Goal: Task Accomplishment & Management: Complete application form

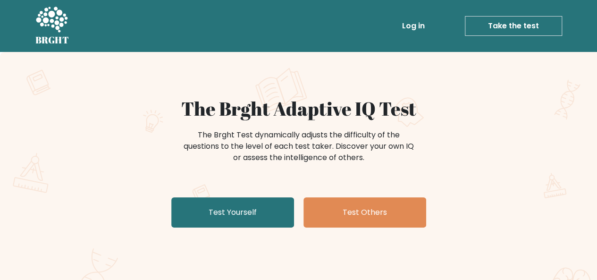
click at [521, 32] on link "Take the test" at bounding box center [513, 26] width 97 height 20
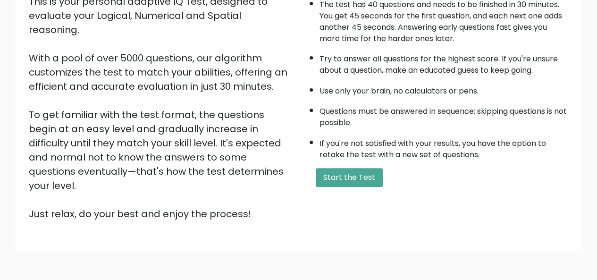
scroll to position [132, 0]
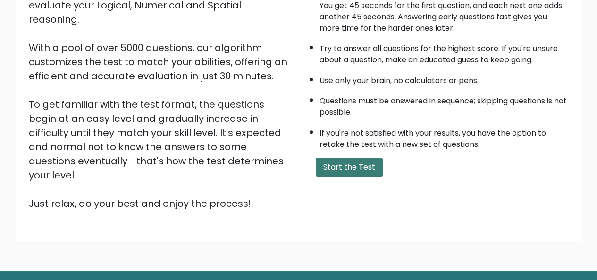
click at [353, 163] on button "Start the Test" at bounding box center [349, 167] width 67 height 19
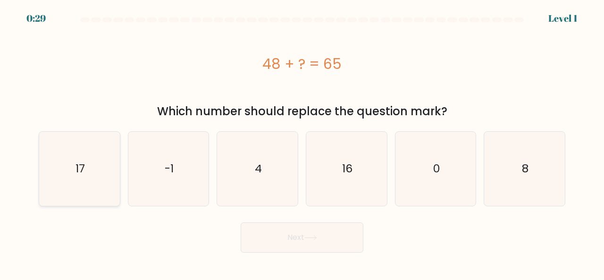
click at [92, 156] on icon "17" at bounding box center [79, 169] width 74 height 74
click at [302, 143] on input "a. 17" at bounding box center [302, 141] width 0 height 2
radio input "true"
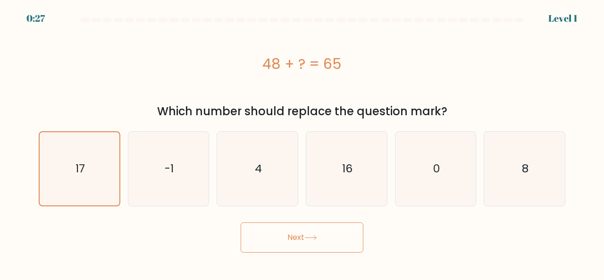
click at [270, 243] on button "Next" at bounding box center [302, 237] width 123 height 30
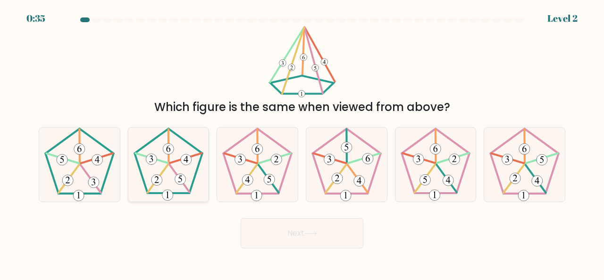
click at [170, 144] on 152 at bounding box center [168, 149] width 11 height 11
click at [302, 143] on input "b." at bounding box center [302, 141] width 0 height 2
radio input "true"
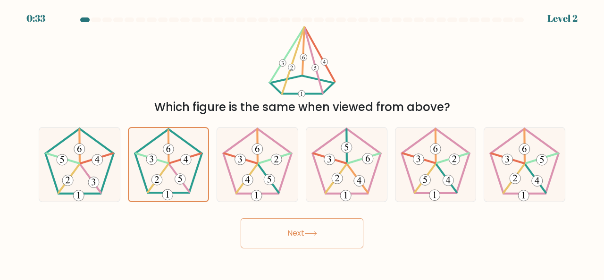
click at [307, 235] on icon at bounding box center [310, 233] width 13 height 5
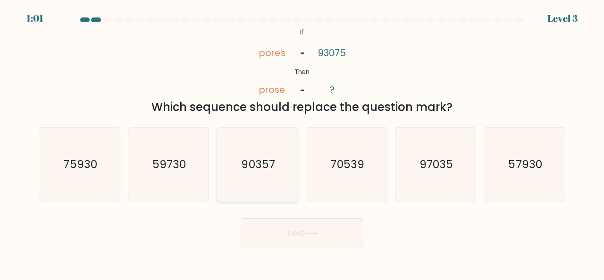
click at [251, 166] on text "90357" at bounding box center [259, 164] width 34 height 16
click at [302, 143] on input "c. 90357" at bounding box center [302, 141] width 0 height 2
radio input "true"
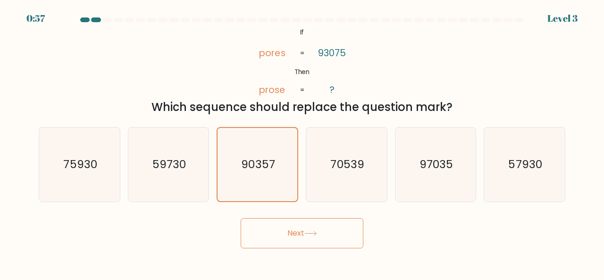
click at [429, 230] on div "Next" at bounding box center [302, 230] width 538 height 35
click at [305, 228] on button "Next" at bounding box center [302, 233] width 123 height 30
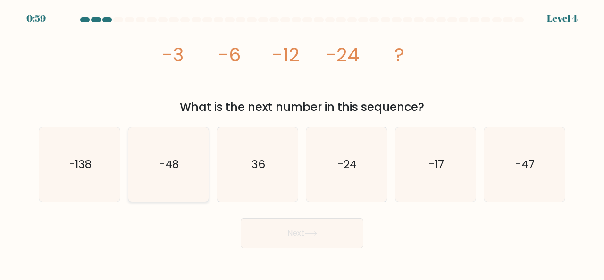
click at [185, 160] on icon "-48" at bounding box center [169, 164] width 74 height 74
click at [302, 143] on input "b. -48" at bounding box center [302, 141] width 0 height 2
radio input "true"
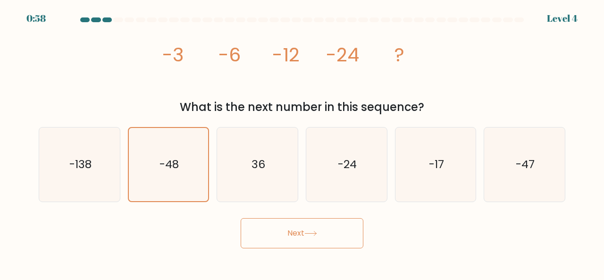
click at [300, 233] on button "Next" at bounding box center [302, 233] width 123 height 30
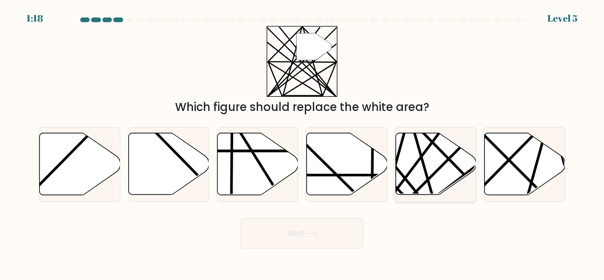
click at [424, 163] on line at bounding box center [432, 197] width 45 height 159
click at [303, 143] on input "e." at bounding box center [302, 141] width 0 height 2
radio input "true"
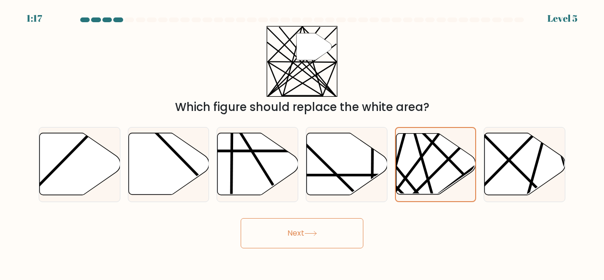
click at [331, 225] on button "Next" at bounding box center [302, 233] width 123 height 30
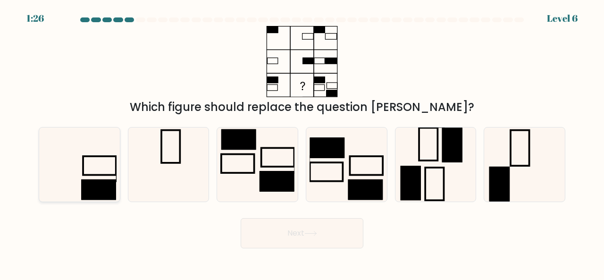
click at [97, 176] on icon at bounding box center [79, 164] width 74 height 74
click at [302, 143] on input "a." at bounding box center [302, 141] width 0 height 2
radio input "true"
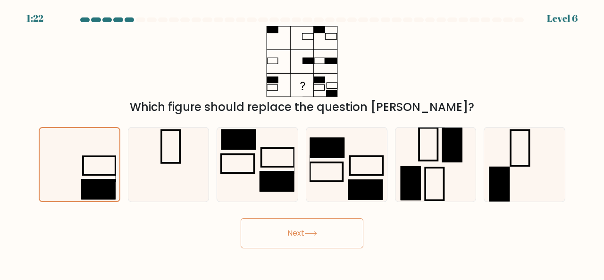
click at [270, 238] on button "Next" at bounding box center [302, 233] width 123 height 30
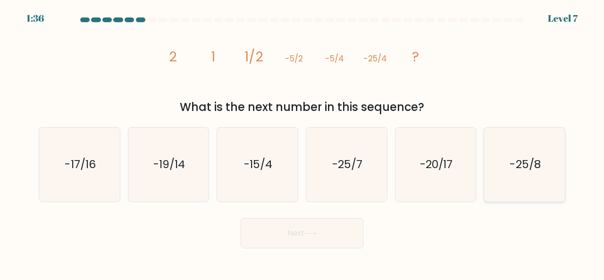
click at [506, 155] on icon "-25/8" at bounding box center [525, 164] width 74 height 74
click at [303, 143] on input "f. -25/8" at bounding box center [302, 141] width 0 height 2
radio input "true"
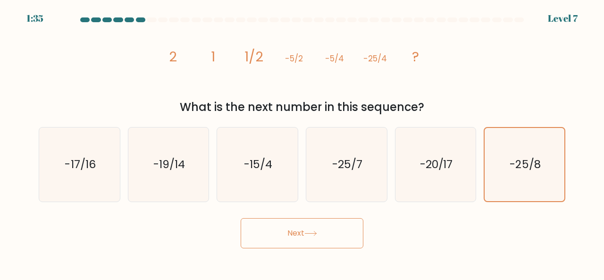
click at [329, 236] on button "Next" at bounding box center [302, 233] width 123 height 30
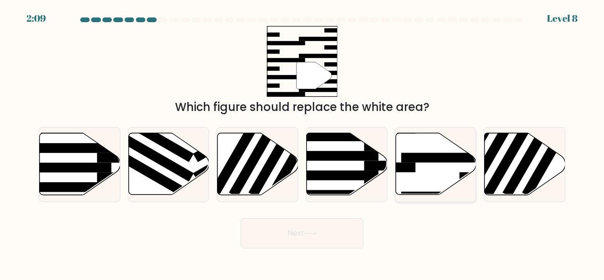
click at [416, 181] on icon at bounding box center [436, 164] width 81 height 62
click at [303, 143] on input "e." at bounding box center [302, 141] width 0 height 2
radio input "true"
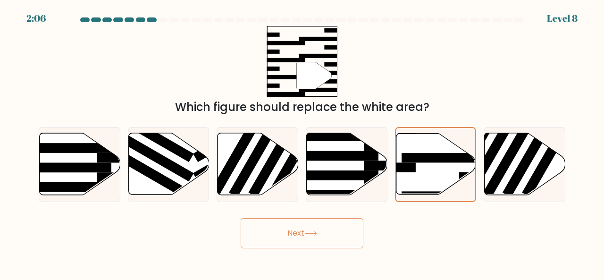
click at [327, 234] on button "Next" at bounding box center [302, 233] width 123 height 30
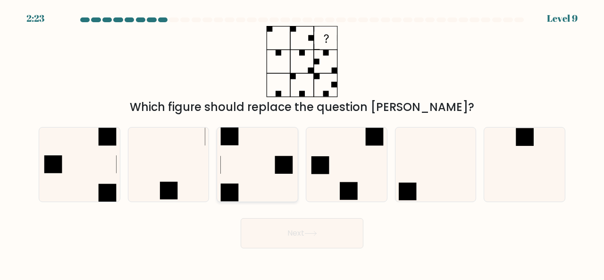
click at [254, 147] on icon at bounding box center [257, 164] width 74 height 74
click at [302, 143] on input "c." at bounding box center [302, 141] width 0 height 2
radio input "true"
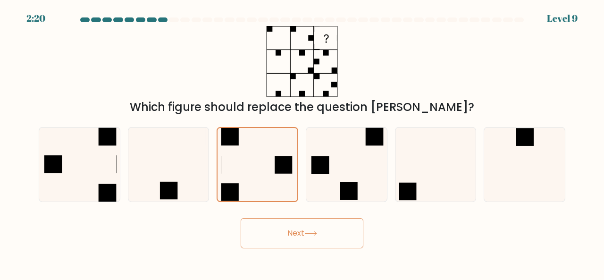
click at [317, 233] on icon at bounding box center [310, 233] width 13 height 5
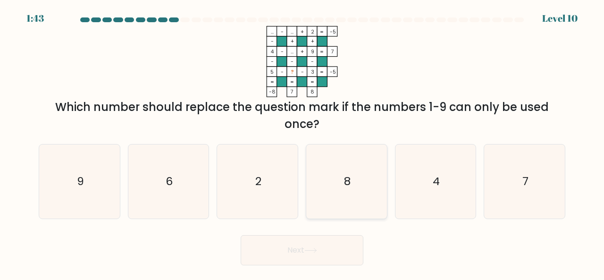
click at [374, 184] on icon "8" at bounding box center [347, 181] width 74 height 74
click at [303, 143] on input "d. 8" at bounding box center [302, 141] width 0 height 2
radio input "true"
click at [536, 169] on icon "7" at bounding box center [525, 181] width 74 height 74
click at [303, 143] on input "f. 7" at bounding box center [302, 141] width 0 height 2
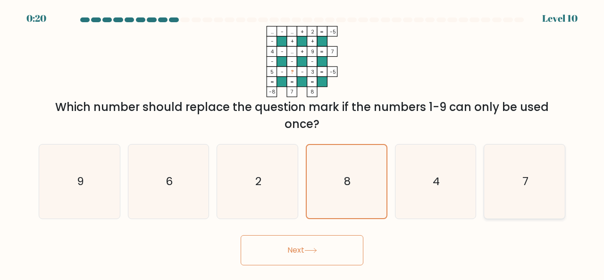
radio input "true"
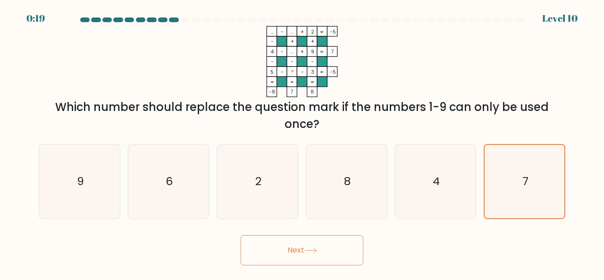
click at [279, 256] on button "Next" at bounding box center [302, 250] width 123 height 30
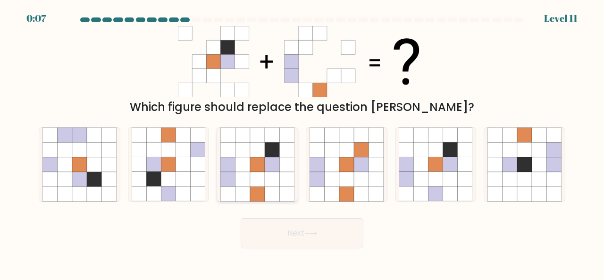
click at [263, 174] on icon at bounding box center [257, 179] width 15 height 15
click at [302, 143] on input "c." at bounding box center [302, 141] width 0 height 2
radio input "true"
click at [289, 234] on button "Next" at bounding box center [302, 233] width 123 height 30
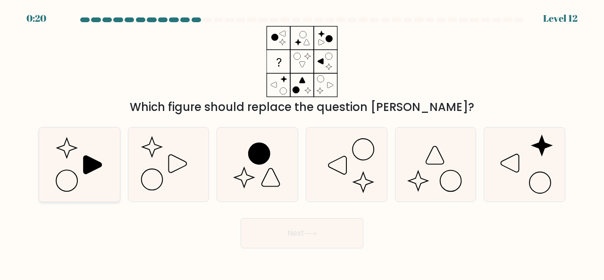
click at [84, 163] on icon at bounding box center [93, 165] width 18 height 18
click at [302, 143] on input "a." at bounding box center [302, 141] width 0 height 2
radio input "true"
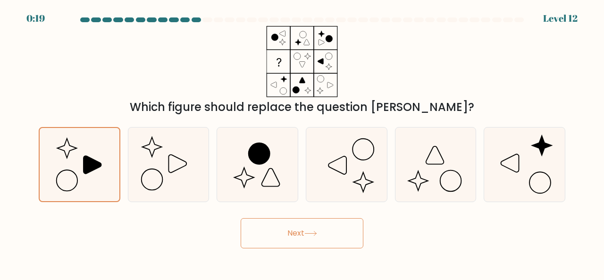
click at [296, 249] on body "0:19 Level 12" at bounding box center [302, 140] width 604 height 280
click at [299, 238] on button "Next" at bounding box center [302, 233] width 123 height 30
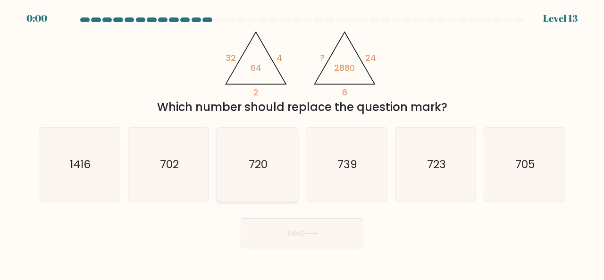
click at [266, 159] on text "720" at bounding box center [258, 164] width 19 height 16
click at [302, 143] on input "c. 720" at bounding box center [302, 141] width 0 height 2
radio input "true"
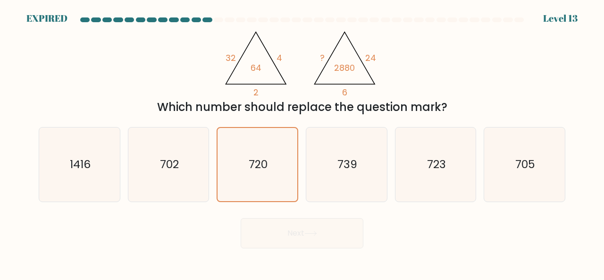
click at [274, 227] on div "Next" at bounding box center [302, 230] width 538 height 35
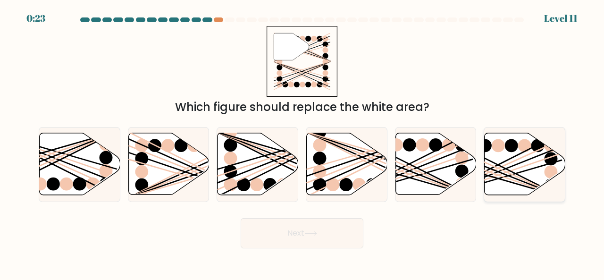
click at [518, 160] on icon at bounding box center [525, 164] width 81 height 62
click at [303, 143] on input "f." at bounding box center [302, 141] width 0 height 2
radio input "true"
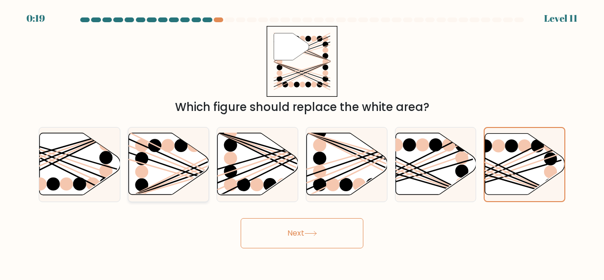
click at [186, 162] on icon at bounding box center [168, 164] width 81 height 62
click at [302, 143] on input "b." at bounding box center [302, 141] width 0 height 2
radio input "true"
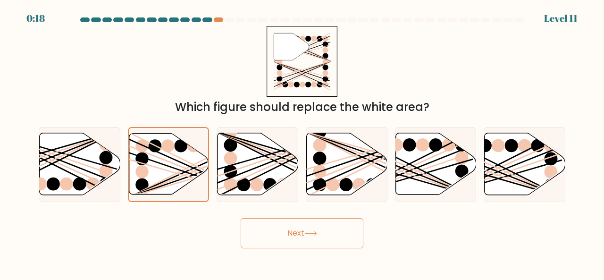
click at [285, 229] on button "Next" at bounding box center [302, 233] width 123 height 30
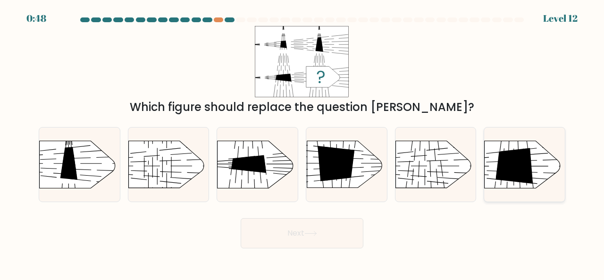
click at [493, 160] on rect at bounding box center [475, 131] width 210 height 160
click at [303, 143] on input "f." at bounding box center [302, 141] width 0 height 2
radio input "true"
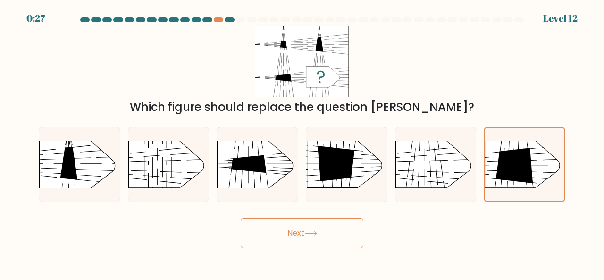
click at [305, 234] on button "Next" at bounding box center [302, 233] width 123 height 30
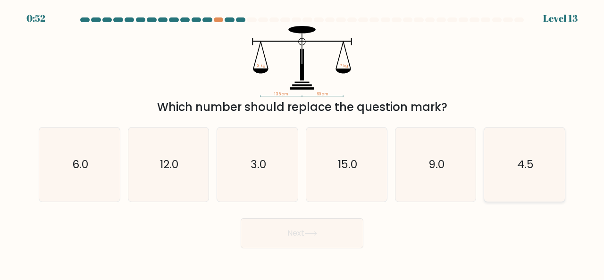
click at [507, 172] on icon "4.5" at bounding box center [525, 164] width 74 height 74
click at [303, 143] on input "f. 4.5" at bounding box center [302, 141] width 0 height 2
radio input "true"
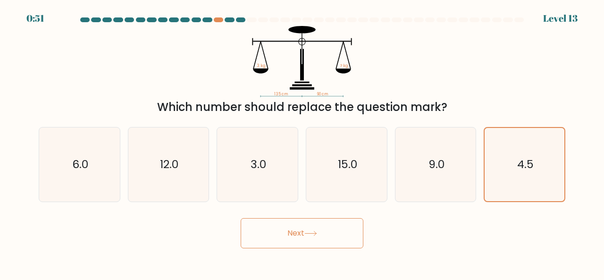
click at [321, 245] on button "Next" at bounding box center [302, 233] width 123 height 30
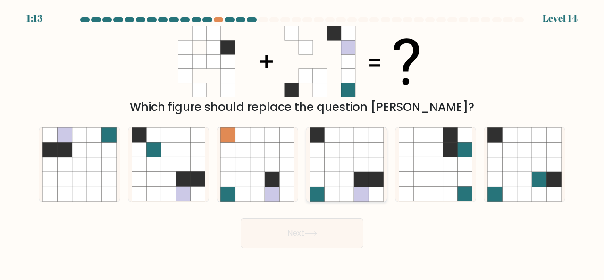
click at [339, 171] on icon at bounding box center [331, 164] width 15 height 15
click at [303, 143] on input "d." at bounding box center [302, 141] width 0 height 2
radio input "true"
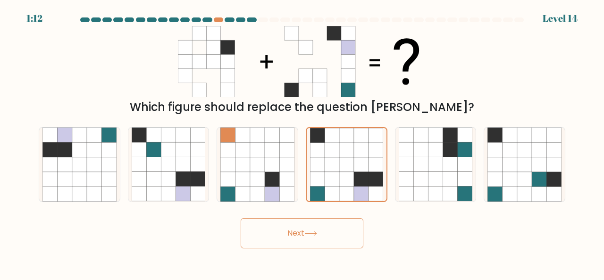
click at [329, 243] on button "Next" at bounding box center [302, 233] width 123 height 30
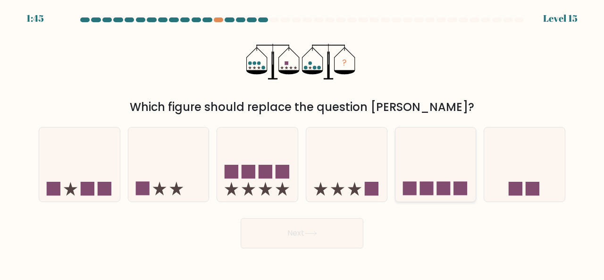
click at [416, 173] on icon at bounding box center [436, 164] width 81 height 67
click at [303, 143] on input "e." at bounding box center [302, 141] width 0 height 2
radio input "true"
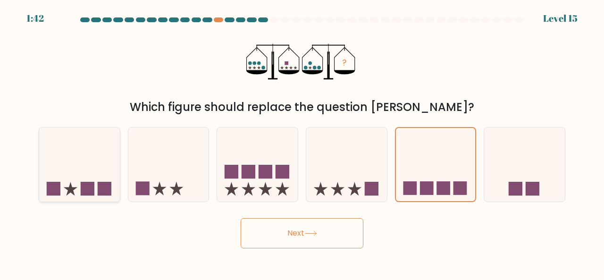
click at [101, 147] on icon at bounding box center [79, 164] width 81 height 67
click at [302, 143] on input "a." at bounding box center [302, 141] width 0 height 2
radio input "true"
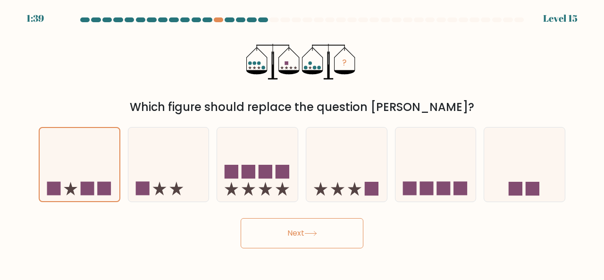
click at [279, 230] on button "Next" at bounding box center [302, 233] width 123 height 30
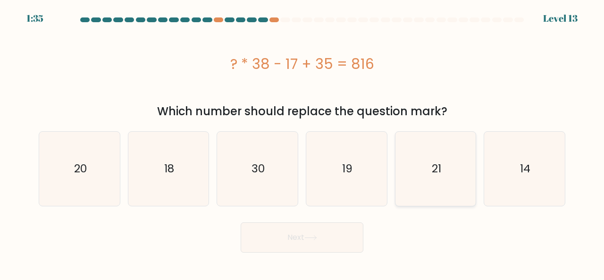
click at [436, 174] on text "21" at bounding box center [436, 169] width 9 height 16
click at [303, 143] on input "e. 21" at bounding box center [302, 141] width 0 height 2
radio input "true"
click at [320, 236] on button "Next" at bounding box center [302, 237] width 123 height 30
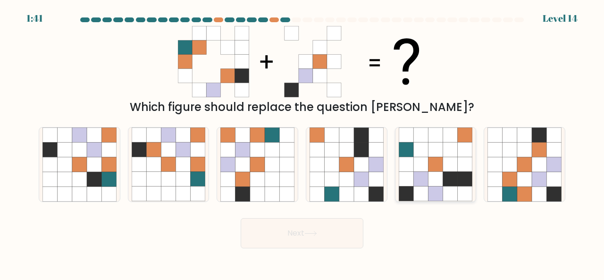
click at [456, 188] on icon at bounding box center [450, 193] width 15 height 15
click at [303, 143] on input "e." at bounding box center [302, 141] width 0 height 2
radio input "true"
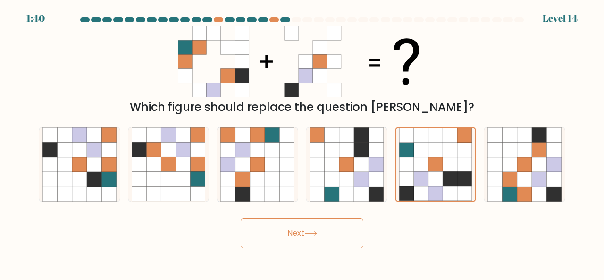
click at [312, 235] on icon at bounding box center [310, 233] width 13 height 5
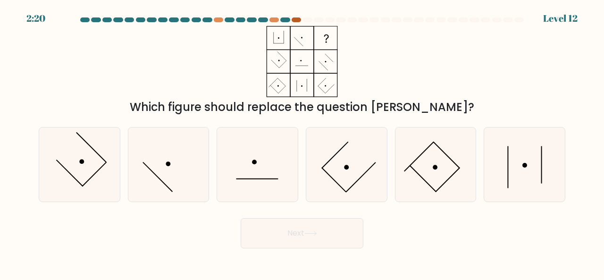
click at [296, 20] on div at bounding box center [296, 19] width 9 height 5
drag, startPoint x: 178, startPoint y: 163, endPoint x: 202, endPoint y: 188, distance: 34.4
click at [202, 188] on icon at bounding box center [169, 164] width 74 height 74
click at [302, 143] on input "b." at bounding box center [302, 141] width 0 height 2
radio input "true"
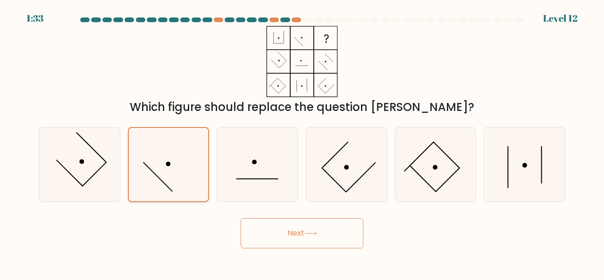
click at [202, 188] on icon at bounding box center [168, 164] width 73 height 73
click at [302, 143] on input "b." at bounding box center [302, 141] width 0 height 2
click at [278, 234] on button "Next" at bounding box center [302, 233] width 123 height 30
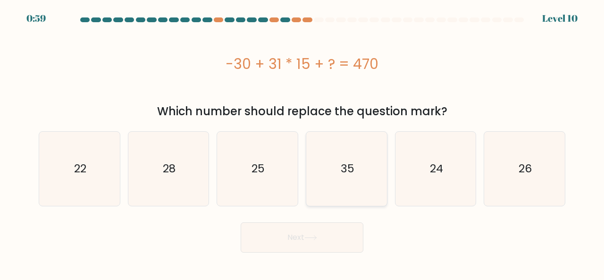
click at [355, 204] on icon "35" at bounding box center [347, 169] width 74 height 74
click at [303, 143] on input "d. 35" at bounding box center [302, 141] width 0 height 2
radio input "true"
click at [325, 251] on button "Next" at bounding box center [302, 237] width 123 height 30
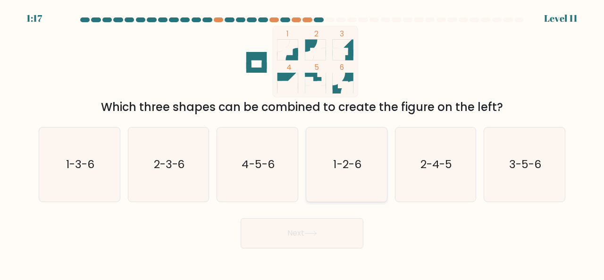
click at [355, 167] on text "1-2-6" at bounding box center [347, 164] width 28 height 16
click at [303, 143] on input "d. 1-2-6" at bounding box center [302, 141] width 0 height 2
radio input "true"
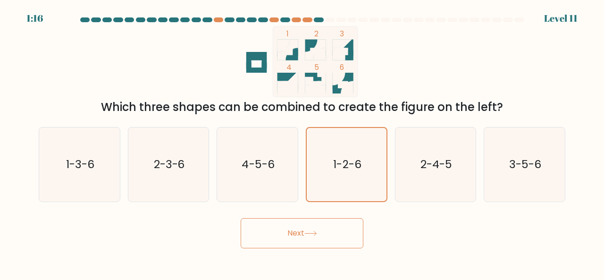
click at [336, 232] on button "Next" at bounding box center [302, 233] width 123 height 30
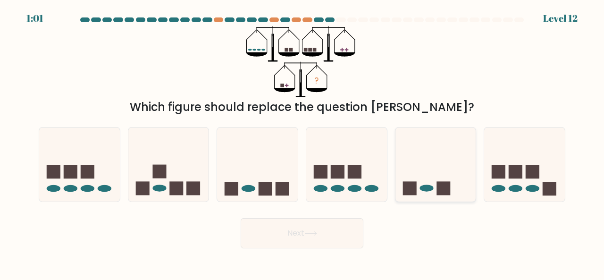
click at [425, 180] on icon at bounding box center [436, 164] width 81 height 67
click at [303, 143] on input "e." at bounding box center [302, 141] width 0 height 2
radio input "true"
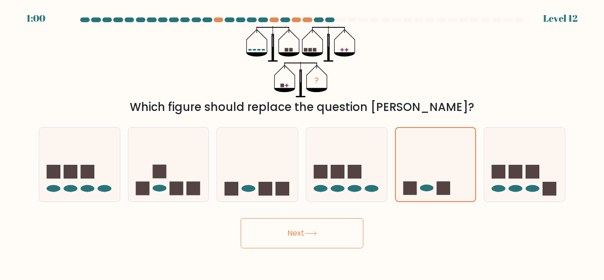
click at [350, 229] on button "Next" at bounding box center [302, 233] width 123 height 30
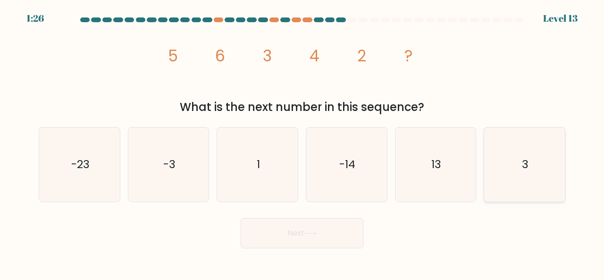
click at [518, 169] on icon "3" at bounding box center [525, 164] width 74 height 74
click at [303, 143] on input "f. 3" at bounding box center [302, 141] width 0 height 2
radio input "true"
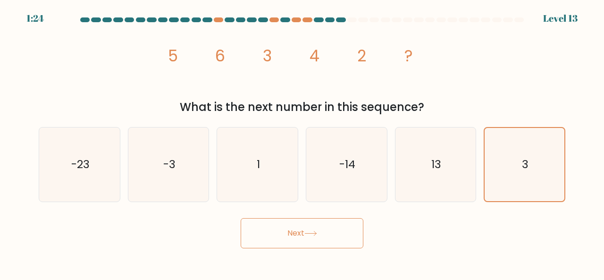
click at [327, 231] on button "Next" at bounding box center [302, 233] width 123 height 30
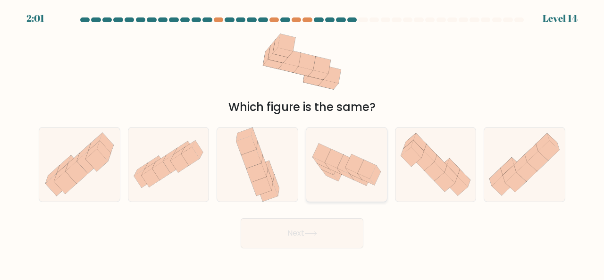
click at [360, 183] on icon at bounding box center [346, 164] width 81 height 52
click at [303, 143] on input "d." at bounding box center [302, 141] width 0 height 2
radio input "true"
click at [325, 235] on button "Next" at bounding box center [302, 233] width 123 height 30
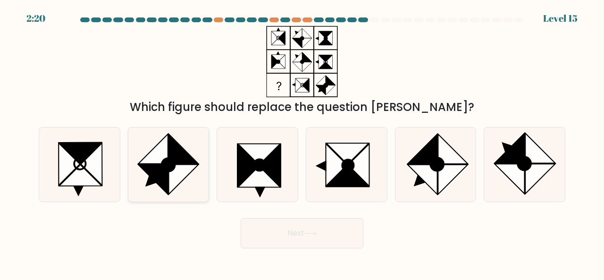
click at [174, 166] on ellipse at bounding box center [168, 164] width 19 height 19
click at [302, 143] on input "b." at bounding box center [302, 141] width 0 height 2
radio input "true"
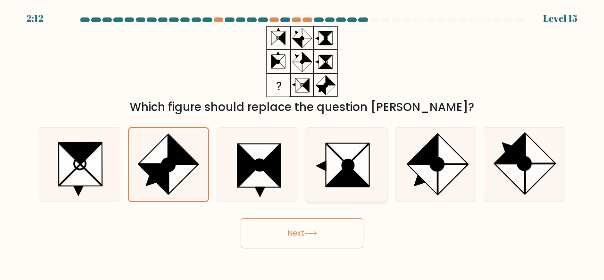
click at [345, 160] on icon at bounding box center [347, 165] width 11 height 11
click at [303, 143] on input "d." at bounding box center [302, 141] width 0 height 2
radio input "true"
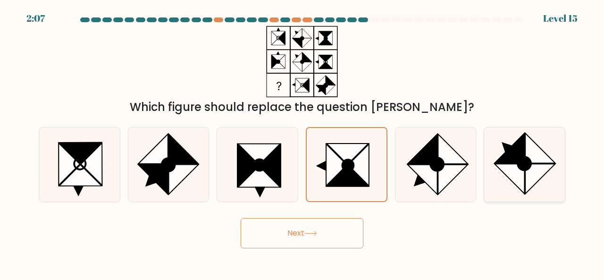
click at [543, 163] on icon at bounding box center [540, 148] width 30 height 30
click at [303, 143] on input "f." at bounding box center [302, 141] width 0 height 2
radio input "true"
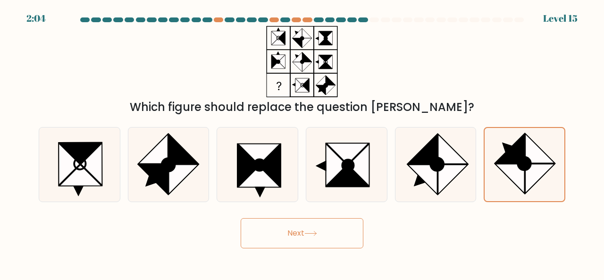
click at [300, 234] on button "Next" at bounding box center [302, 233] width 123 height 30
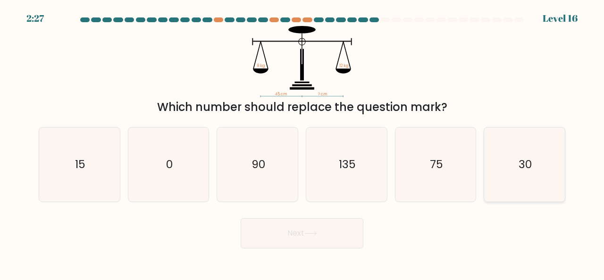
click at [529, 158] on text "30" at bounding box center [525, 164] width 13 height 16
click at [303, 143] on input "f. 30" at bounding box center [302, 141] width 0 height 2
radio input "true"
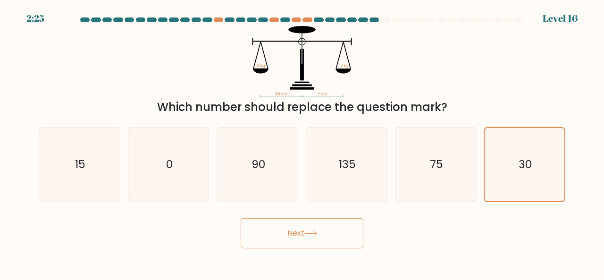
click at [330, 237] on button "Next" at bounding box center [302, 233] width 123 height 30
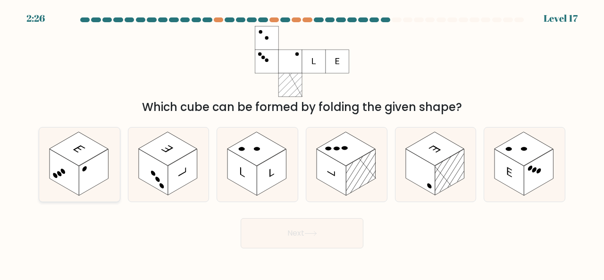
click at [91, 193] on icon at bounding box center [79, 164] width 81 height 74
click at [302, 143] on input "a." at bounding box center [302, 141] width 0 height 2
radio input "true"
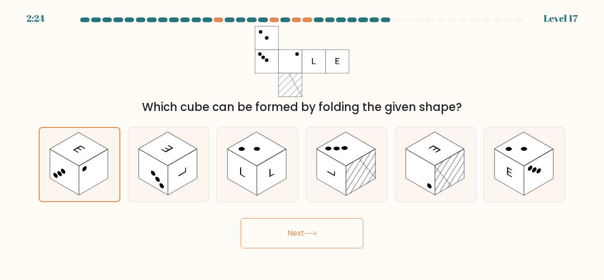
click at [280, 236] on button "Next" at bounding box center [302, 233] width 123 height 30
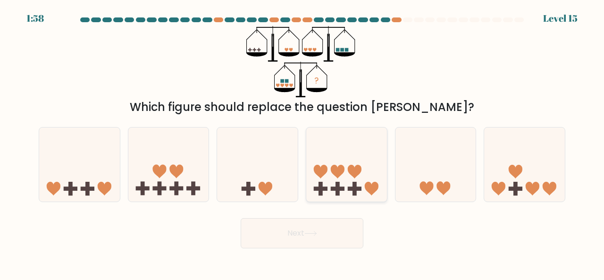
click at [375, 144] on icon at bounding box center [346, 164] width 81 height 67
click at [303, 143] on input "d." at bounding box center [302, 141] width 0 height 2
radio input "true"
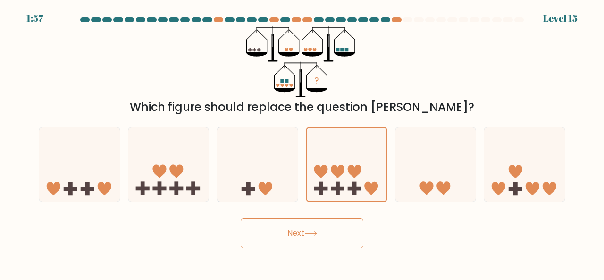
click at [335, 238] on button "Next" at bounding box center [302, 233] width 123 height 30
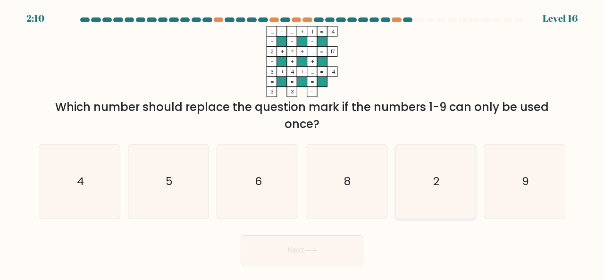
click at [458, 186] on icon "2" at bounding box center [436, 181] width 74 height 74
click at [303, 143] on input "e. 2" at bounding box center [302, 141] width 0 height 2
radio input "true"
click at [348, 204] on icon "8" at bounding box center [347, 181] width 74 height 74
click at [303, 143] on input "d. 8" at bounding box center [302, 141] width 0 height 2
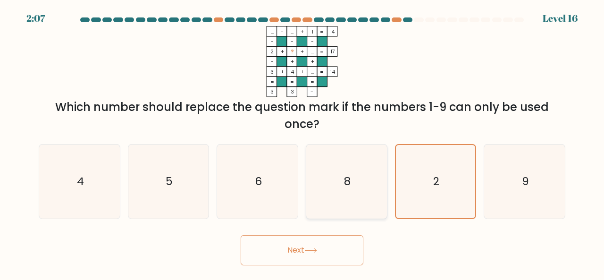
radio input "true"
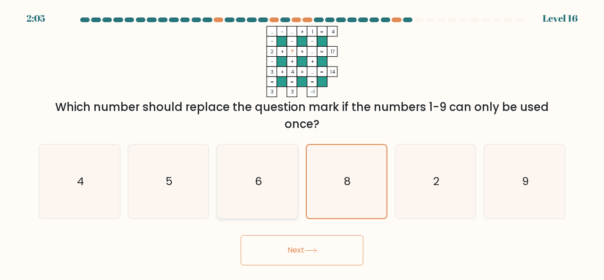
click at [282, 188] on icon "6" at bounding box center [257, 181] width 74 height 74
click at [302, 143] on input "c. 6" at bounding box center [302, 141] width 0 height 2
radio input "true"
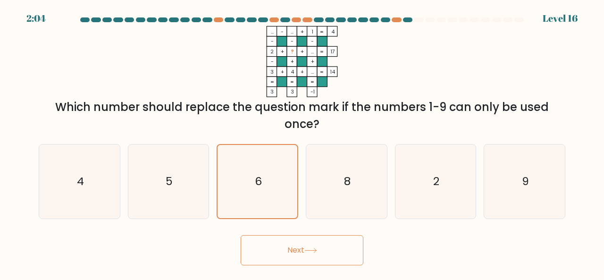
click at [298, 258] on button "Next" at bounding box center [302, 250] width 123 height 30
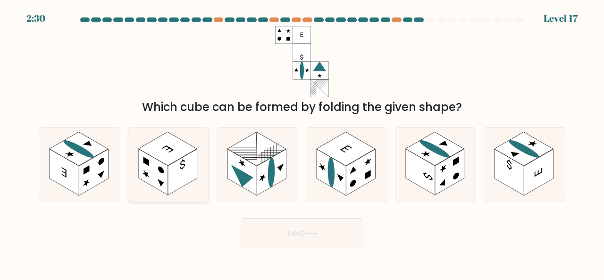
click at [183, 186] on rect at bounding box center [182, 172] width 29 height 46
click at [302, 143] on input "b." at bounding box center [302, 141] width 0 height 2
radio input "true"
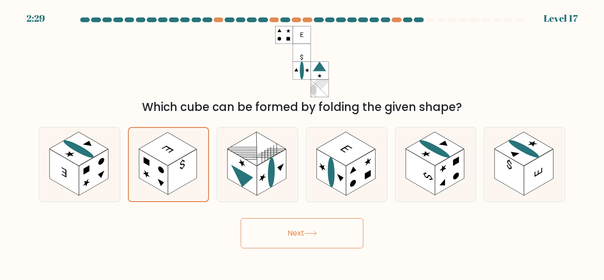
click at [304, 235] on button "Next" at bounding box center [302, 233] width 123 height 30
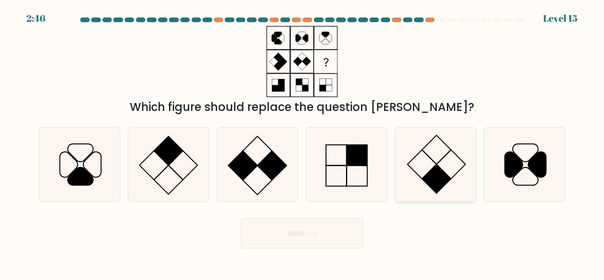
click at [433, 178] on rect at bounding box center [436, 178] width 29 height 29
click at [303, 143] on input "e." at bounding box center [302, 141] width 0 height 2
radio input "true"
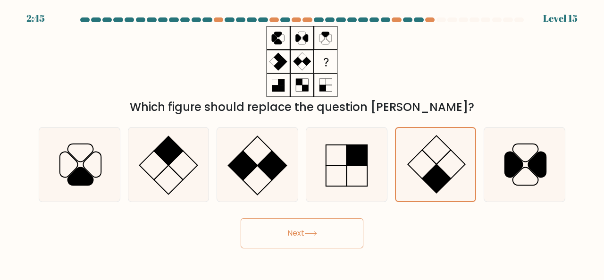
click at [339, 228] on button "Next" at bounding box center [302, 233] width 123 height 30
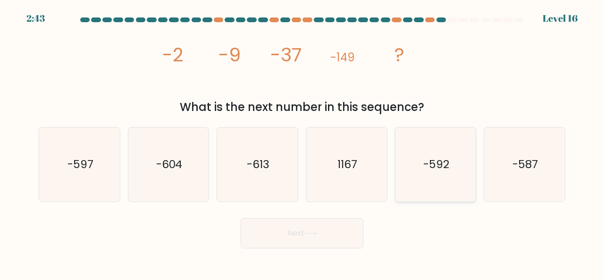
click at [414, 180] on icon "-592" at bounding box center [436, 164] width 74 height 74
click at [303, 143] on input "e. -592" at bounding box center [302, 141] width 0 height 2
radio input "true"
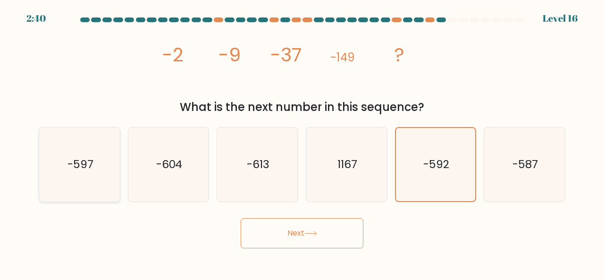
click at [101, 150] on icon "-597" at bounding box center [79, 164] width 74 height 74
click at [302, 143] on input "a. -597" at bounding box center [302, 141] width 0 height 2
radio input "true"
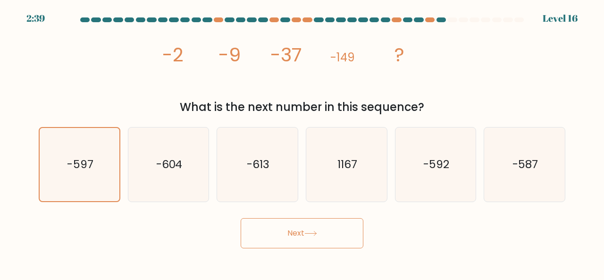
click at [329, 228] on button "Next" at bounding box center [302, 233] width 123 height 30
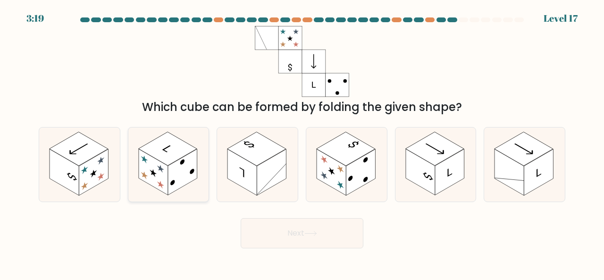
click at [172, 160] on rect at bounding box center [167, 149] width 59 height 34
click at [302, 143] on input "b." at bounding box center [302, 141] width 0 height 2
radio input "true"
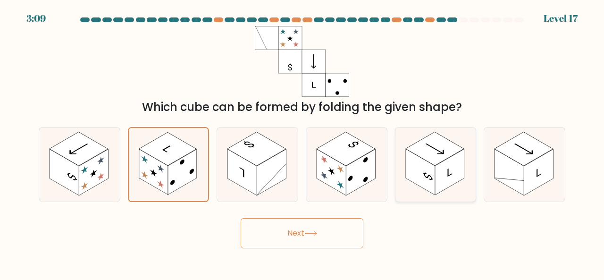
click at [435, 169] on rect at bounding box center [449, 172] width 29 height 46
click at [303, 143] on input "e." at bounding box center [302, 141] width 0 height 2
radio input "true"
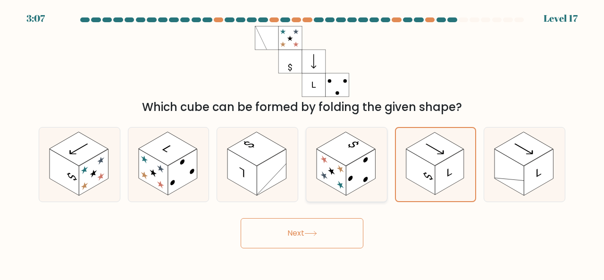
click at [344, 167] on rect at bounding box center [331, 172] width 29 height 46
click at [303, 143] on input "d." at bounding box center [302, 141] width 0 height 2
radio input "true"
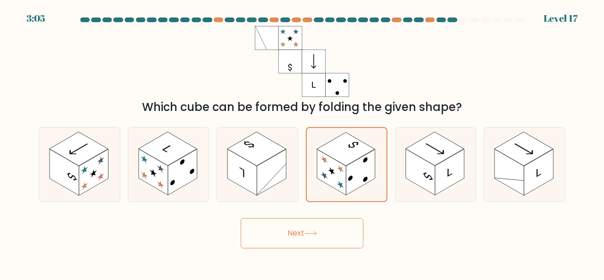
click at [328, 228] on button "Next" at bounding box center [302, 233] width 123 height 30
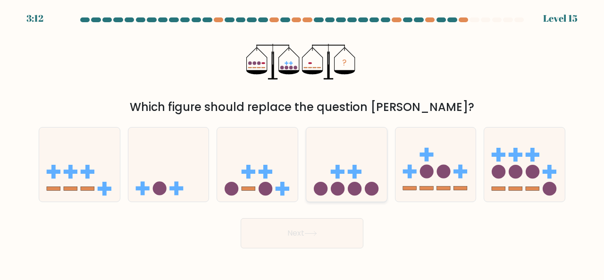
click at [337, 171] on rect at bounding box center [338, 171] width 14 height 4
click at [303, 143] on input "d." at bounding box center [302, 141] width 0 height 2
radio input "true"
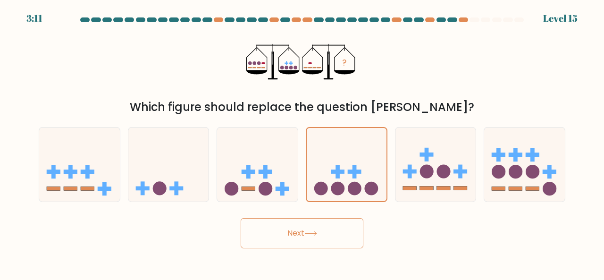
click at [342, 232] on button "Next" at bounding box center [302, 233] width 123 height 30
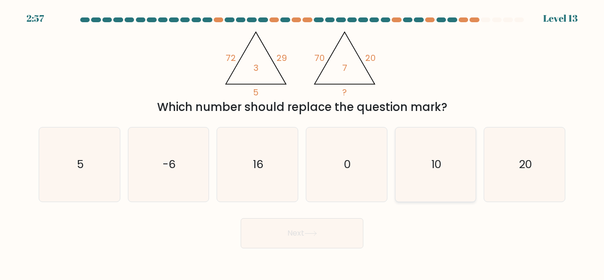
click at [438, 143] on icon "10" at bounding box center [436, 164] width 74 height 74
click at [303, 143] on input "e. 10" at bounding box center [302, 141] width 0 height 2
radio input "true"
click at [318, 236] on button "Next" at bounding box center [302, 233] width 123 height 30
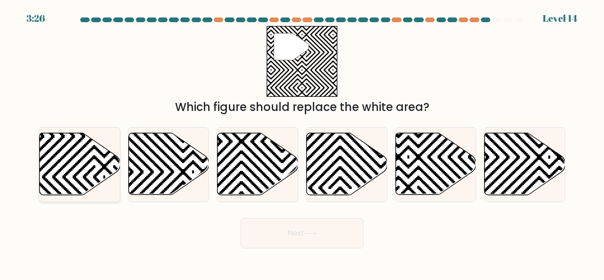
click at [75, 164] on icon at bounding box center [104, 96] width 162 height 162
click at [302, 143] on input "a." at bounding box center [302, 141] width 0 height 2
radio input "true"
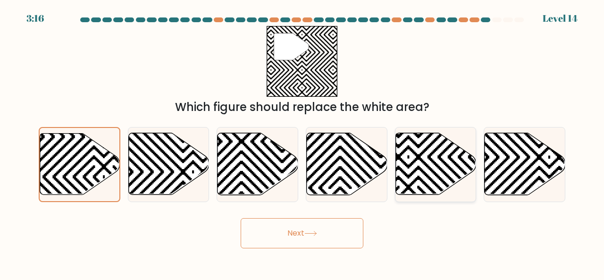
click at [419, 178] on icon at bounding box center [408, 198] width 162 height 162
click at [303, 143] on input "e." at bounding box center [302, 141] width 0 height 2
radio input "true"
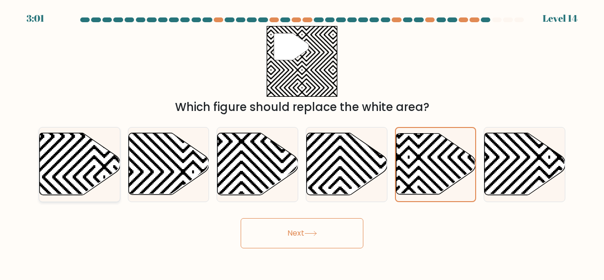
click at [43, 147] on icon at bounding box center [104, 96] width 162 height 162
click at [302, 143] on input "a." at bounding box center [302, 141] width 0 height 2
radio input "true"
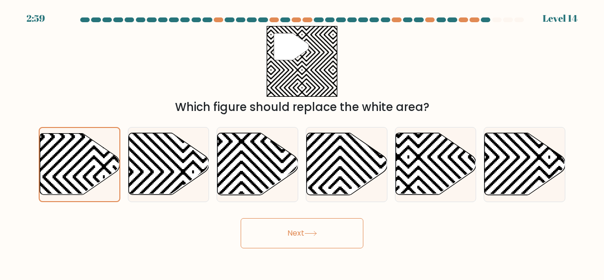
click at [281, 235] on button "Next" at bounding box center [302, 233] width 123 height 30
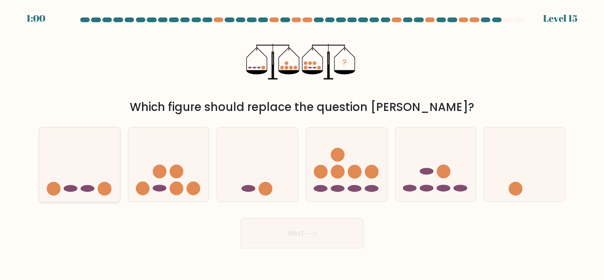
click at [89, 170] on icon at bounding box center [79, 164] width 81 height 67
click at [302, 143] on input "a." at bounding box center [302, 141] width 0 height 2
radio input "true"
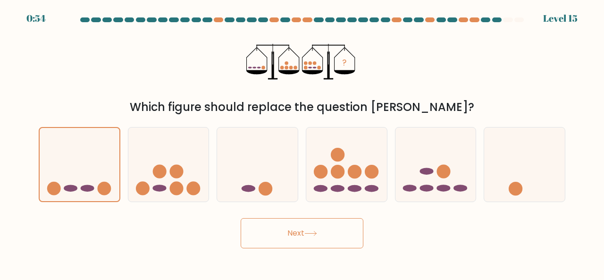
click at [327, 242] on button "Next" at bounding box center [302, 233] width 123 height 30
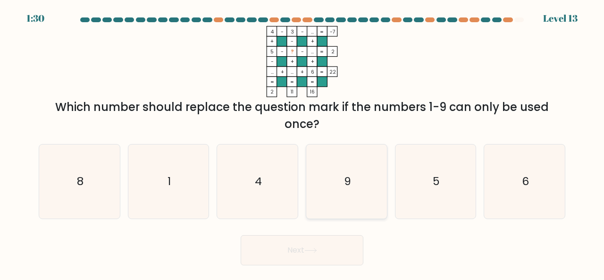
click at [318, 185] on icon "9" at bounding box center [347, 181] width 74 height 74
click at [303, 143] on input "d. 9" at bounding box center [302, 141] width 0 height 2
radio input "true"
click at [283, 250] on button "Next" at bounding box center [302, 250] width 123 height 30
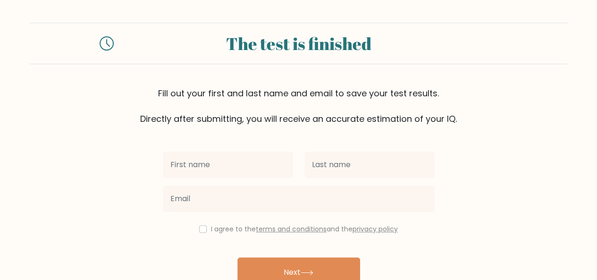
type input "d"
type input "[PERSON_NAME]"
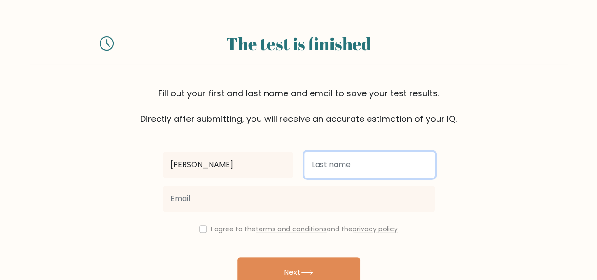
click at [377, 176] on input "text" at bounding box center [369, 165] width 130 height 26
type input "Quijano"
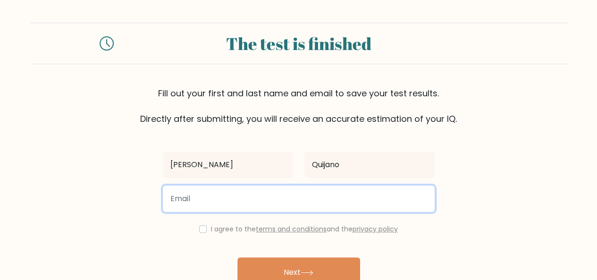
click at [380, 195] on input "email" at bounding box center [299, 199] width 272 height 26
type input "[EMAIL_ADDRESS][DOMAIN_NAME]"
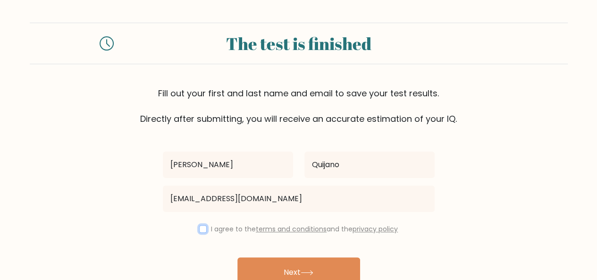
click at [199, 228] on input "checkbox" at bounding box center [203, 229] width 8 height 8
checkbox input "true"
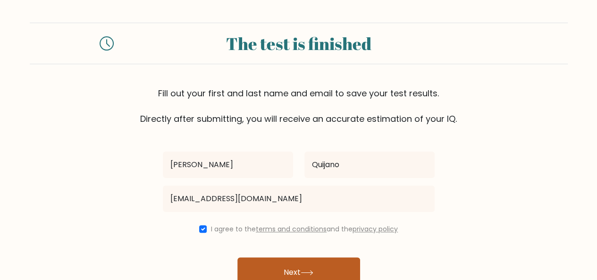
click at [263, 261] on button "Next" at bounding box center [298, 272] width 123 height 30
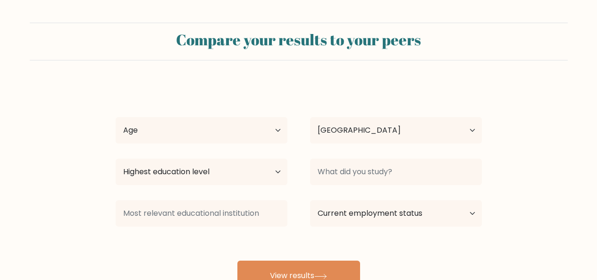
select select "PH"
click at [242, 127] on select "Age Under 18 years old 18-24 years old 25-34 years old 35-44 years old 45-54 ye…" at bounding box center [202, 130] width 172 height 26
select select "18_24"
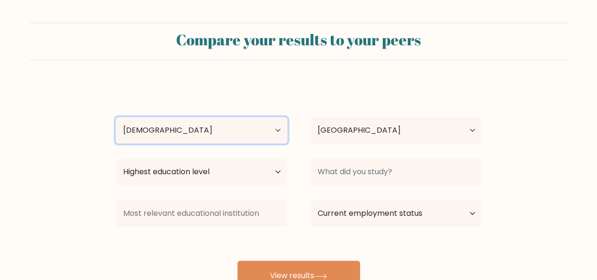
click at [116, 117] on select "Age Under 18 years old 18-24 years old 25-34 years old 35-44 years old 45-54 ye…" at bounding box center [202, 130] width 172 height 26
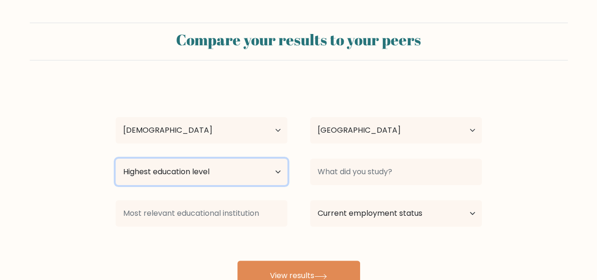
click at [174, 165] on select "Highest education level No schooling Primary Lower Secondary Upper Secondary Oc…" at bounding box center [202, 172] width 172 height 26
select select "upper_secondary"
click at [116, 159] on select "Highest education level No schooling Primary Lower Secondary Upper Secondary Oc…" at bounding box center [202, 172] width 172 height 26
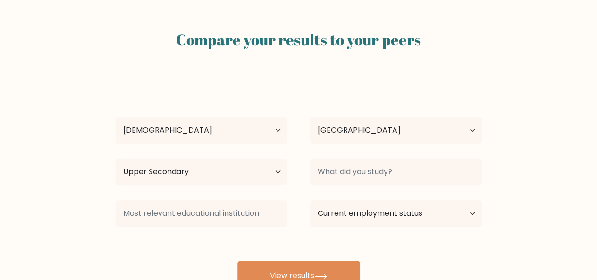
click at [189, 91] on div "Dennies Victoria Quijano Age Under 18 years old 18-24 years old 25-34 years old…" at bounding box center [299, 187] width 378 height 208
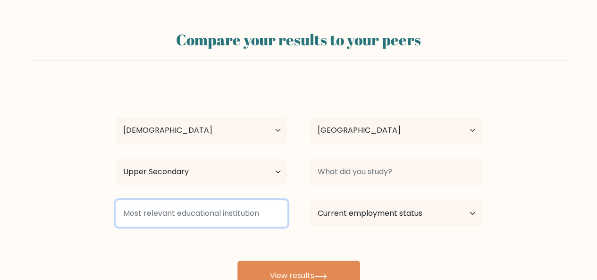
click at [215, 210] on input at bounding box center [202, 213] width 172 height 26
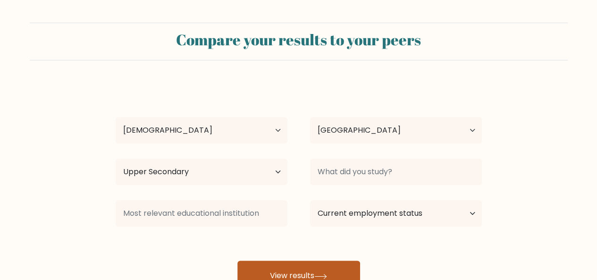
click at [329, 270] on button "View results" at bounding box center [298, 276] width 123 height 30
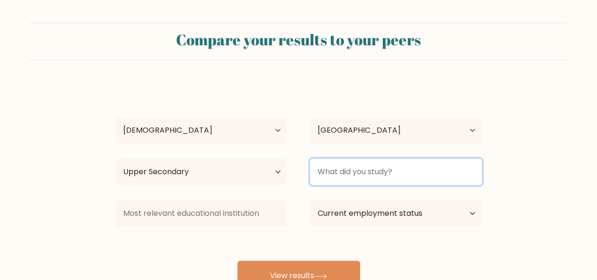
click at [418, 163] on input at bounding box center [396, 172] width 172 height 26
type input "S"
type input "TVL"
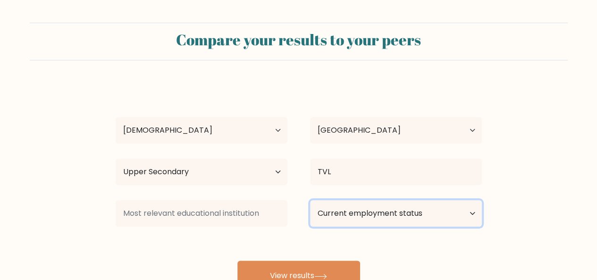
click at [394, 203] on select "Current employment status Employed Student Retired Other / prefer not to answer" at bounding box center [396, 213] width 172 height 26
click at [310, 200] on select "Current employment status Employed Student Retired Other / prefer not to answer" at bounding box center [396, 213] width 172 height 26
click at [354, 210] on select "Current employment status Employed Student Retired Other / prefer not to answer" at bounding box center [396, 213] width 172 height 26
select select "other"
click at [310, 200] on select "Current employment status Employed Student Retired Other / prefer not to answer" at bounding box center [396, 213] width 172 height 26
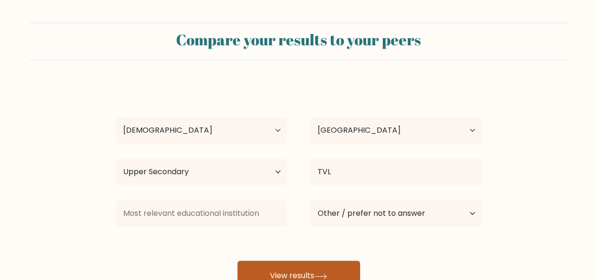
click at [335, 264] on button "View results" at bounding box center [298, 276] width 123 height 30
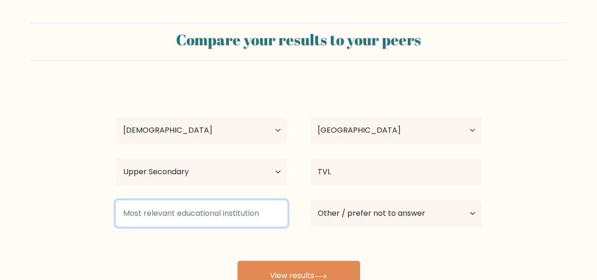
click at [243, 218] on input at bounding box center [202, 213] width 172 height 26
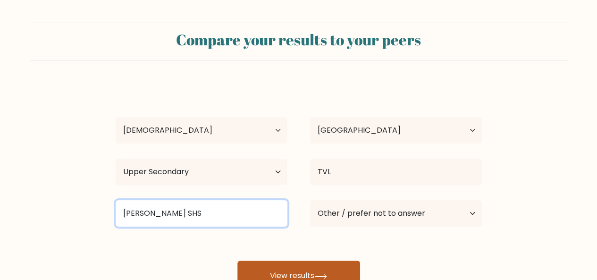
type input "Crecencia SHS"
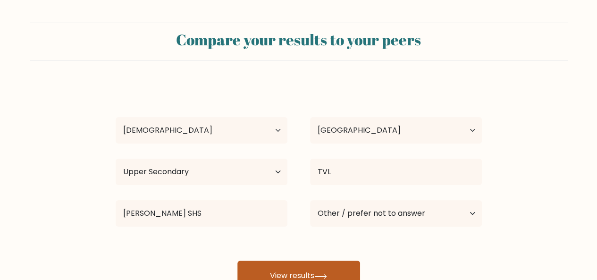
click at [276, 270] on button "View results" at bounding box center [298, 276] width 123 height 30
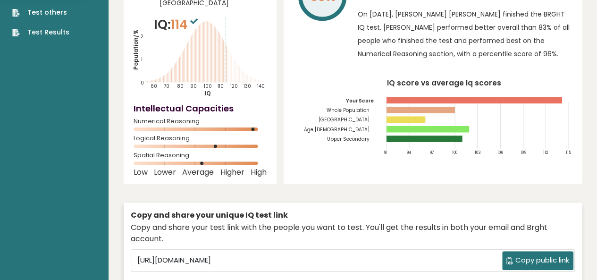
scroll to position [95, 0]
